Goal: Transaction & Acquisition: Purchase product/service

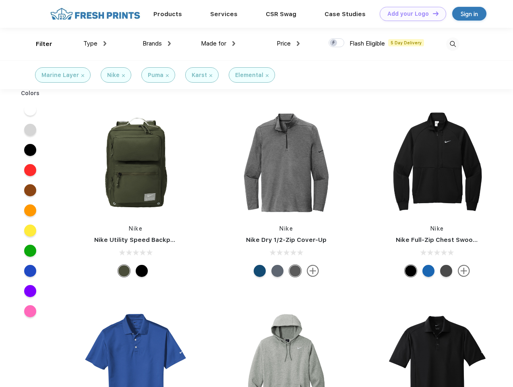
click at [410, 14] on link "Add your Logo Design Tool" at bounding box center [413, 14] width 66 height 14
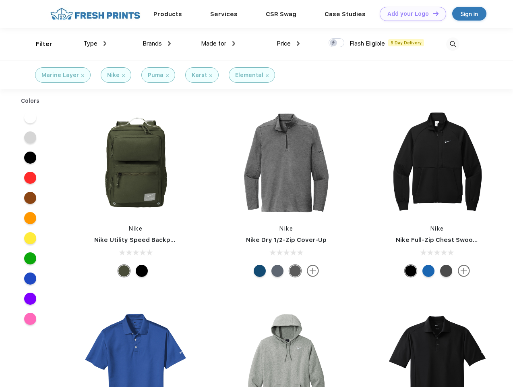
click at [0, 0] on div "Design Tool" at bounding box center [0, 0] width 0 height 0
click at [432, 13] on link "Add your Logo Design Tool" at bounding box center [413, 14] width 66 height 14
click at [39, 44] on div "Filter" at bounding box center [44, 43] width 17 height 9
click at [95, 44] on span "Type" at bounding box center [90, 43] width 14 height 7
click at [157, 44] on span "Brands" at bounding box center [152, 43] width 19 height 7
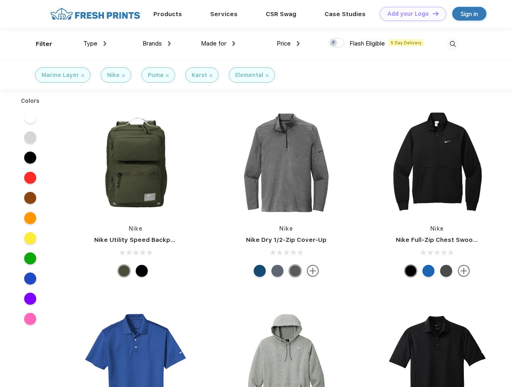
click at [218, 44] on span "Made for" at bounding box center [213, 43] width 25 height 7
click at [288, 44] on span "Price" at bounding box center [284, 43] width 14 height 7
click at [337, 43] on div at bounding box center [337, 42] width 16 height 9
click at [334, 43] on input "checkbox" at bounding box center [331, 40] width 5 height 5
click at [453, 44] on img at bounding box center [452, 43] width 13 height 13
